Goal: Information Seeking & Learning: Learn about a topic

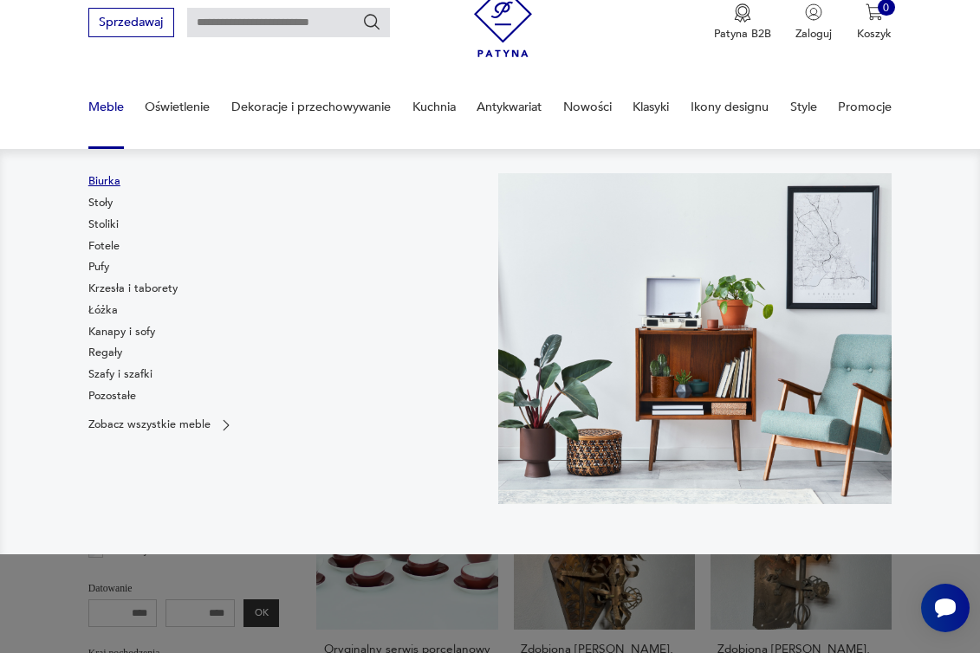
click at [104, 185] on link "Biurka" at bounding box center [104, 181] width 32 height 16
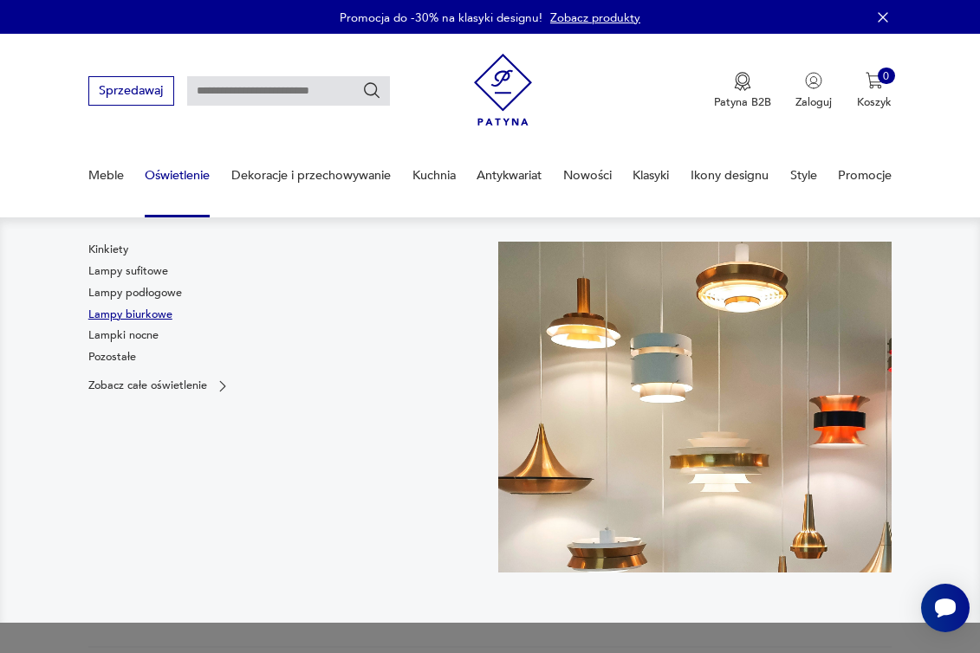
click at [128, 310] on link "Lampy biurkowe" at bounding box center [130, 315] width 84 height 16
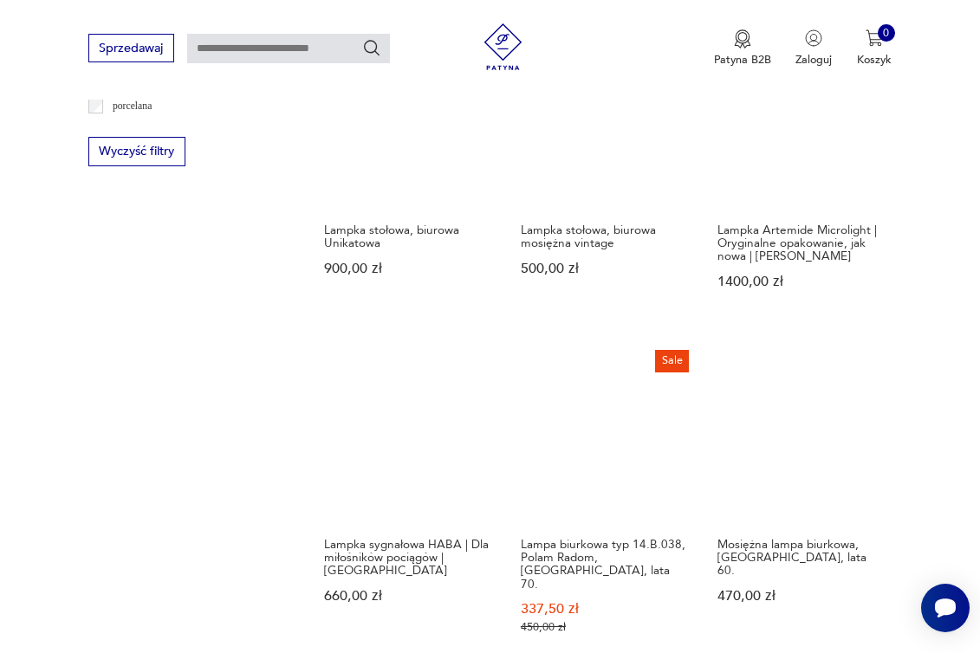
scroll to position [1678, 0]
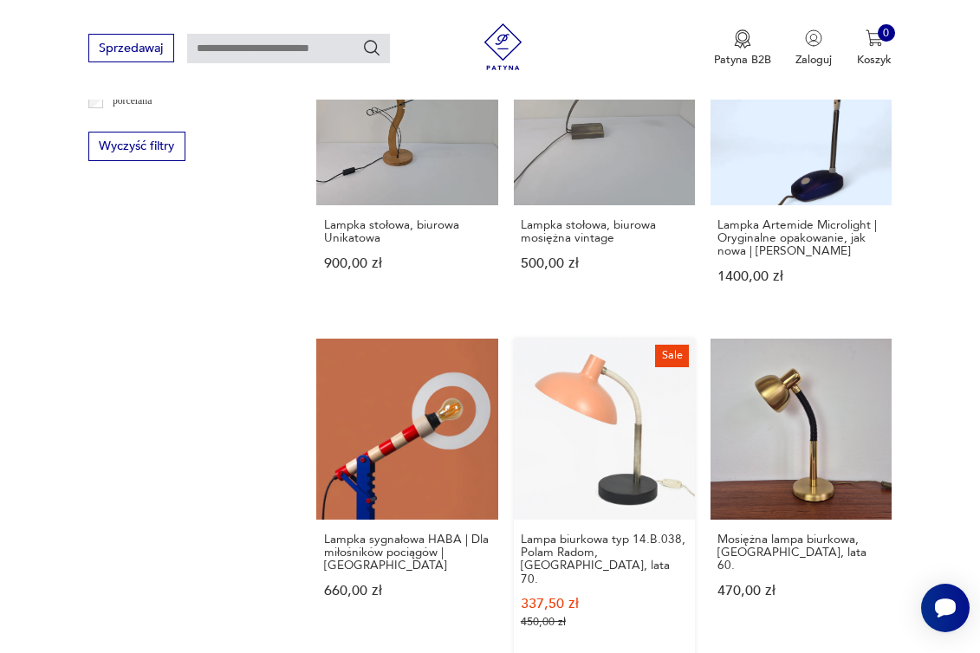
click at [585, 424] on link "Sale Lampa biurkowa typ 14.B.038, Polam Radom, [GEOGRAPHIC_DATA], lata 70. 337,…" at bounding box center [604, 499] width 181 height 321
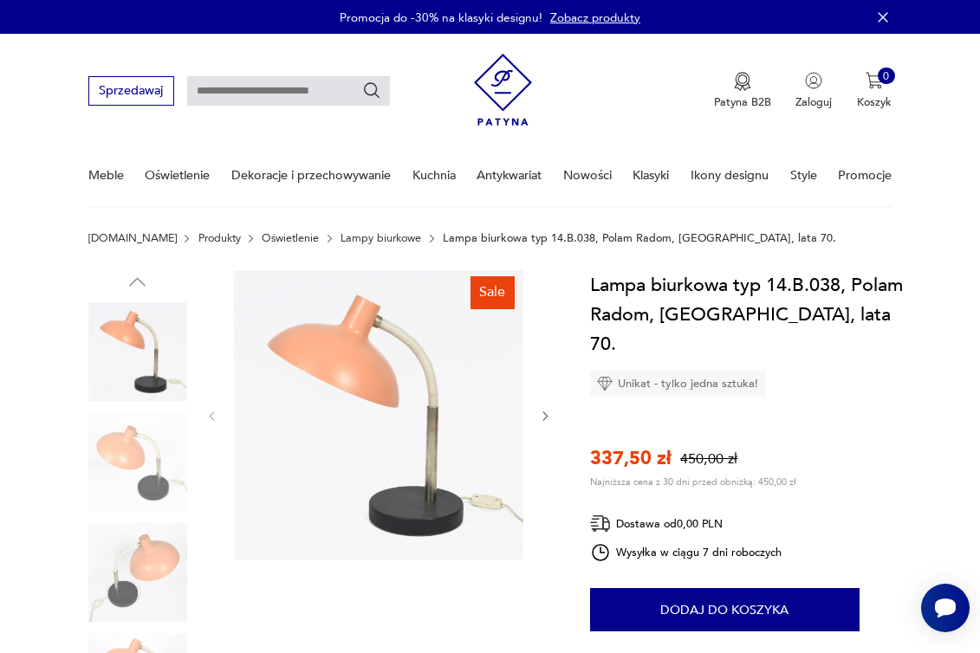
click at [145, 458] on img at bounding box center [137, 461] width 99 height 99
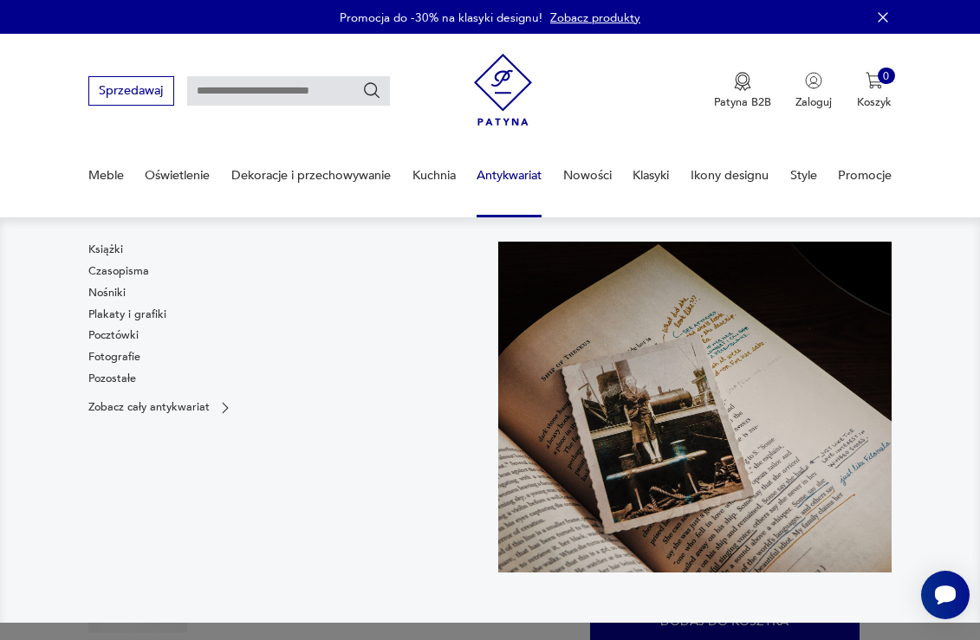
click at [510, 176] on link "Antykwariat" at bounding box center [509, 176] width 65 height 60
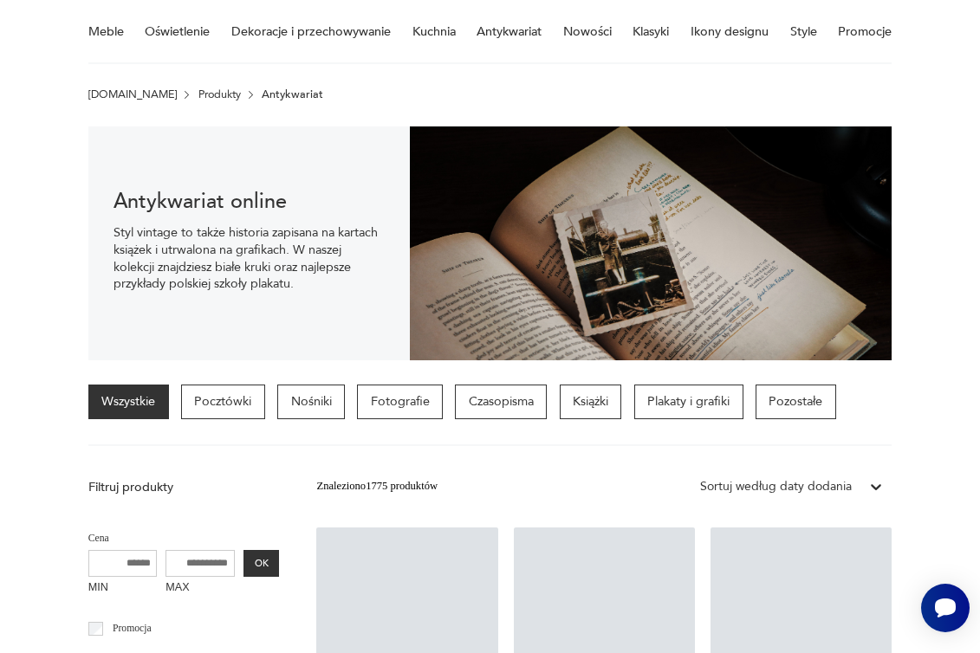
scroll to position [558, 0]
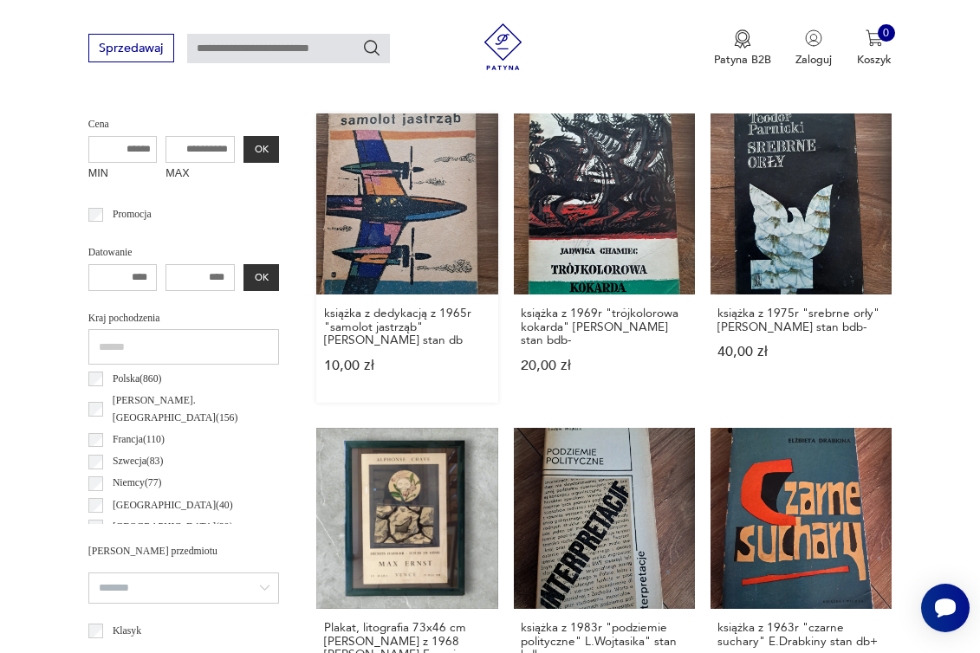
click at [334, 273] on link "książka z dedykacją z 1965r "samolot jastrząb" [PERSON_NAME] stan db 10,00 zł" at bounding box center [406, 258] width 181 height 289
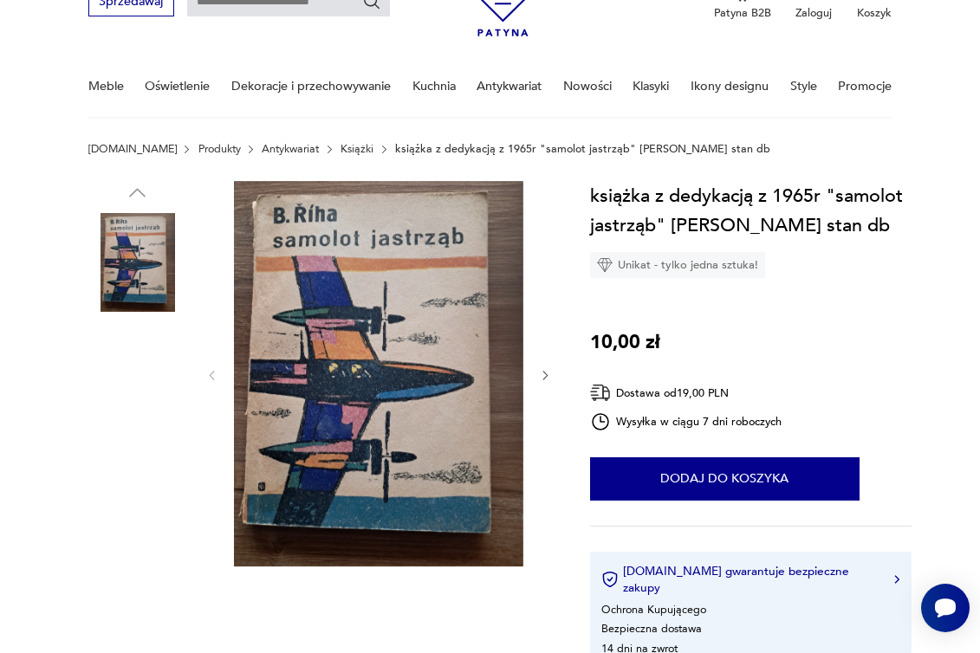
scroll to position [238, 0]
